Goal: Information Seeking & Learning: Learn about a topic

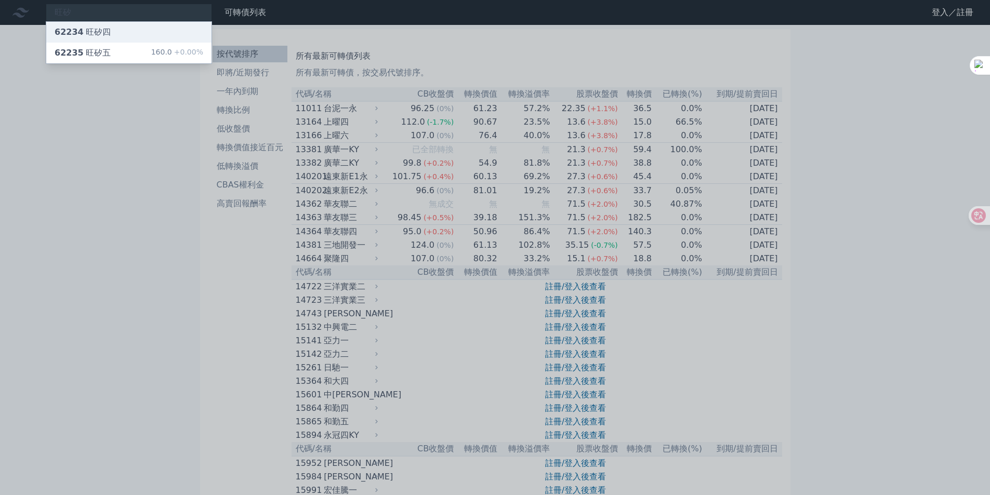
type input "旺矽"
click at [112, 35] on div "62234 旺矽四" at bounding box center [128, 32] width 165 height 21
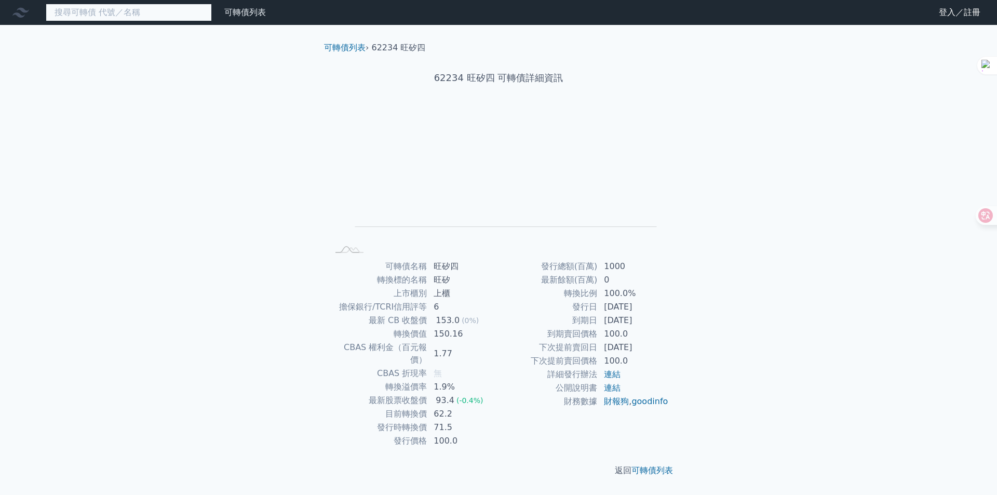
click at [92, 14] on input at bounding box center [129, 13] width 166 height 18
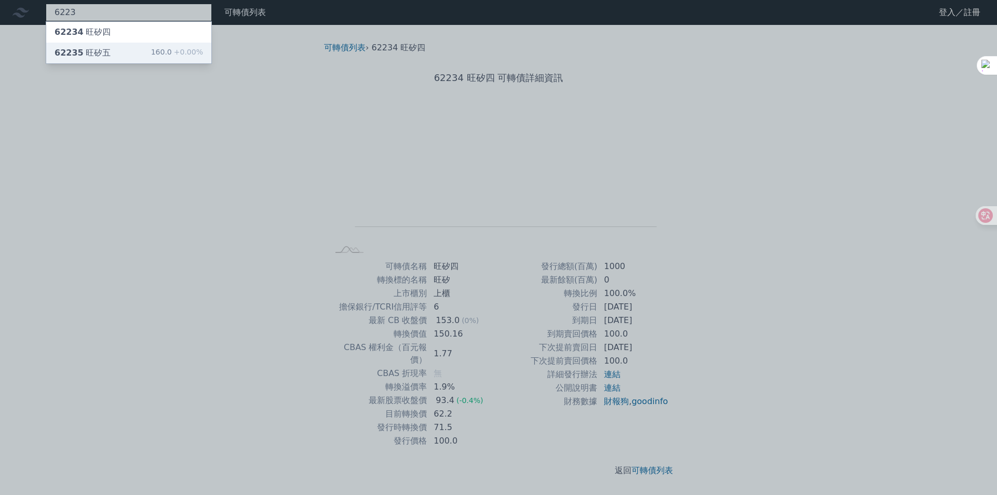
type input "6223"
click at [154, 51] on div "62235 旺矽五 160.0 +0.00%" at bounding box center [128, 53] width 165 height 21
